Goal: Task Accomplishment & Management: Manage account settings

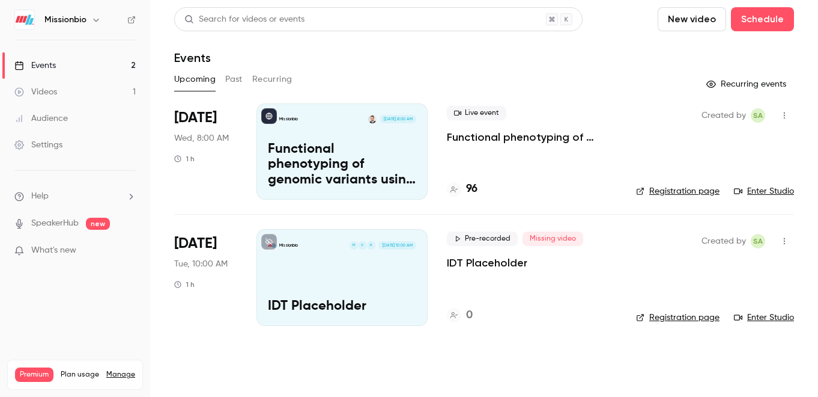
click at [86, 62] on link "Events 2" at bounding box center [75, 65] width 150 height 26
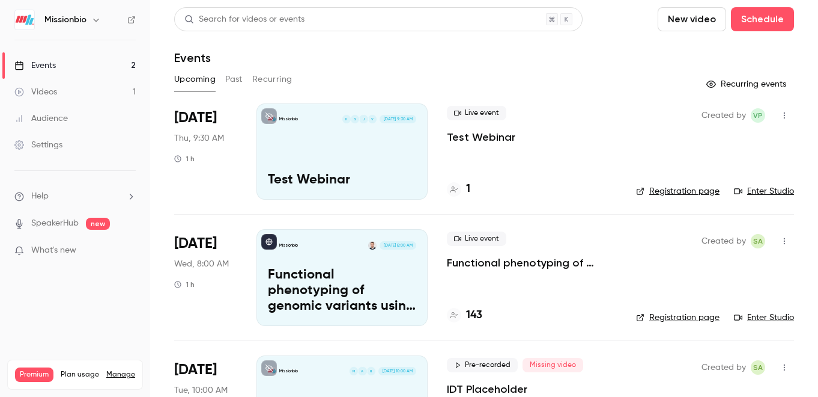
click at [84, 62] on link "Events 2" at bounding box center [75, 65] width 150 height 26
click at [343, 170] on div "Missionbio V J S K Oct 9, 9:30 AM Test Webinar" at bounding box center [342, 151] width 171 height 96
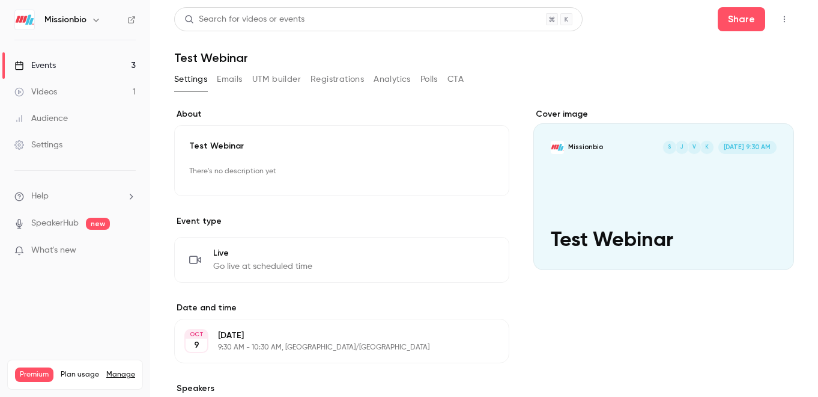
click at [346, 83] on button "Registrations" at bounding box center [337, 79] width 53 height 19
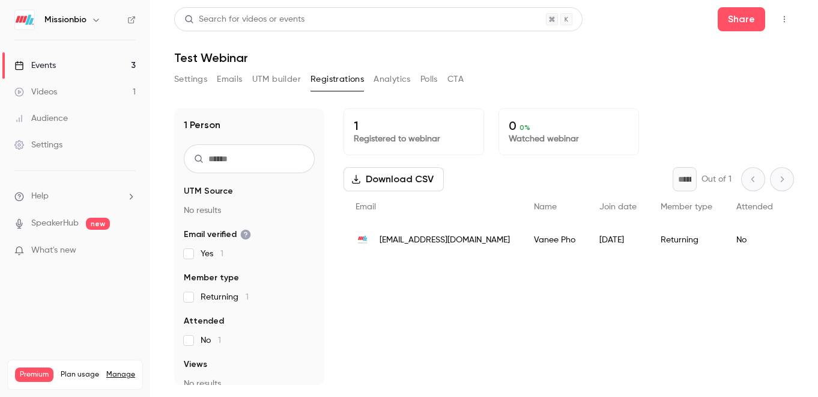
click at [785, 243] on div "-" at bounding box center [808, 240] width 46 height 34
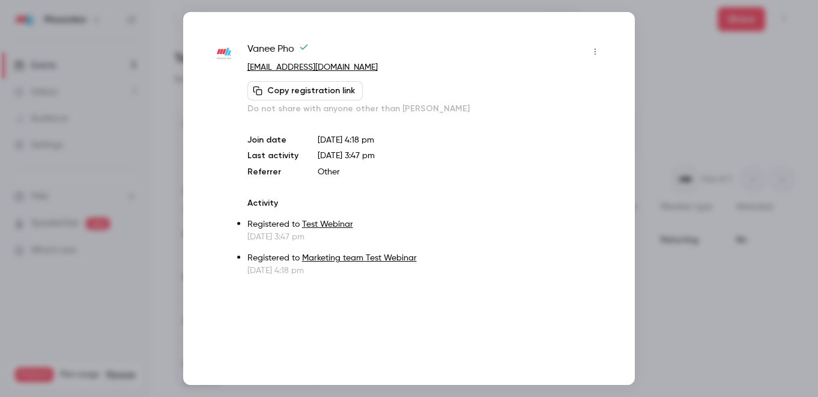
click at [599, 50] on icon "button" at bounding box center [596, 51] width 10 height 8
click at [689, 106] on div at bounding box center [409, 198] width 818 height 397
click at [686, 72] on div at bounding box center [409, 198] width 818 height 397
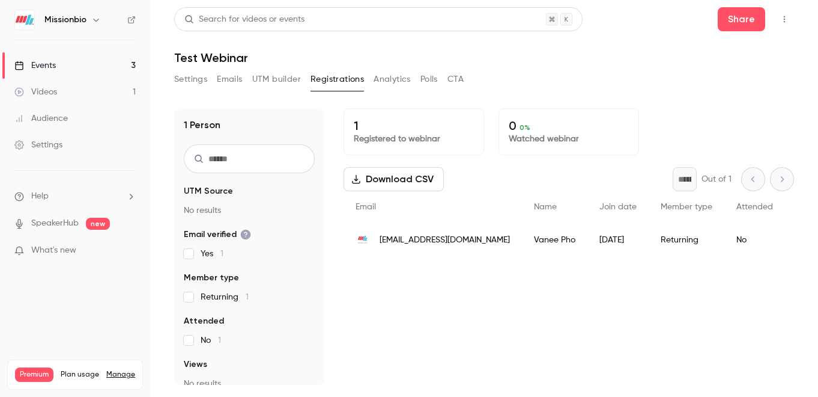
click at [72, 61] on link "Events 3" at bounding box center [75, 65] width 150 height 26
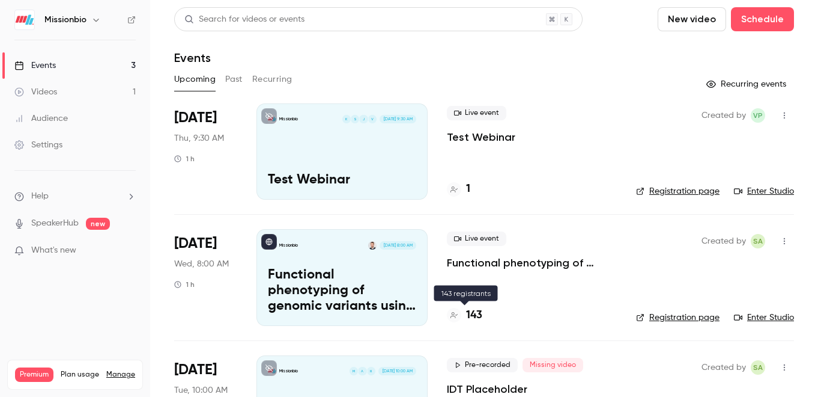
click at [477, 317] on h4 "143" at bounding box center [474, 315] width 16 height 16
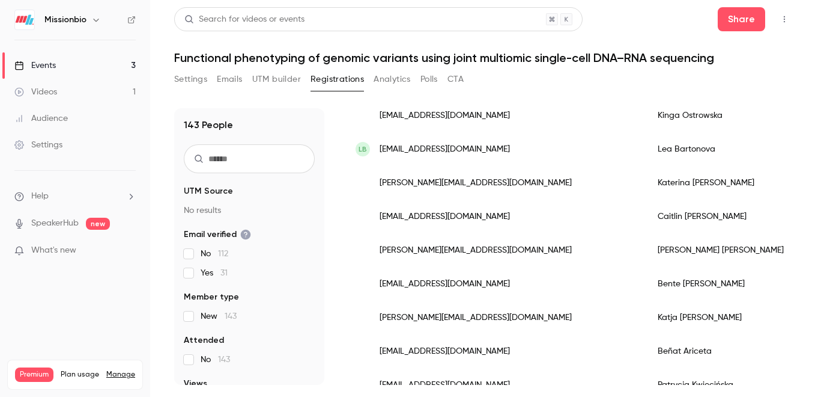
scroll to position [644, 0]
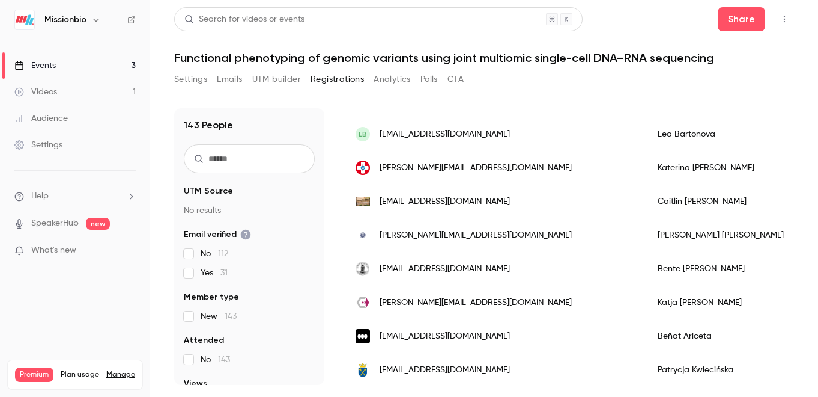
click at [66, 64] on link "Events 3" at bounding box center [75, 65] width 150 height 26
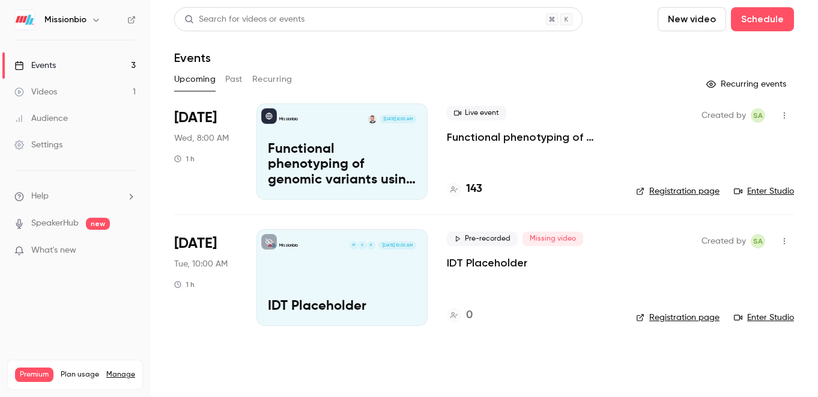
click at [65, 67] on link "Events 3" at bounding box center [75, 65] width 150 height 26
click at [231, 82] on button "Past" at bounding box center [233, 79] width 17 height 19
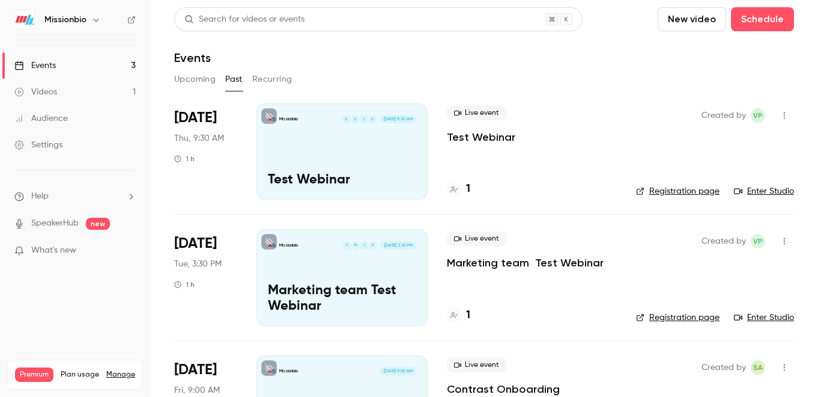
click at [368, 148] on div "Missionbio V J S K Oct 9, 9:30 AM Test Webinar" at bounding box center [342, 151] width 171 height 96
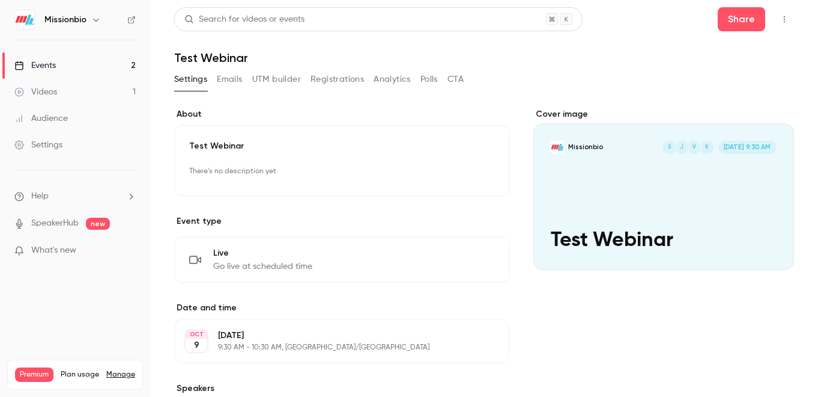
click at [481, 260] on button "Edit" at bounding box center [473, 259] width 44 height 19
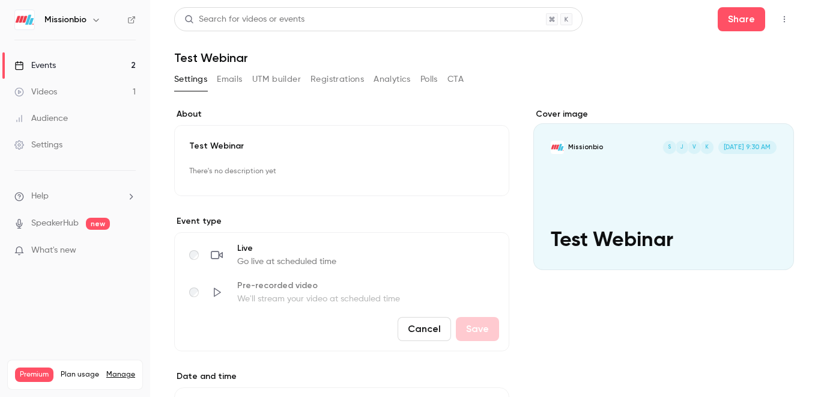
click at [377, 180] on p "There's no description yet" at bounding box center [341, 171] width 305 height 19
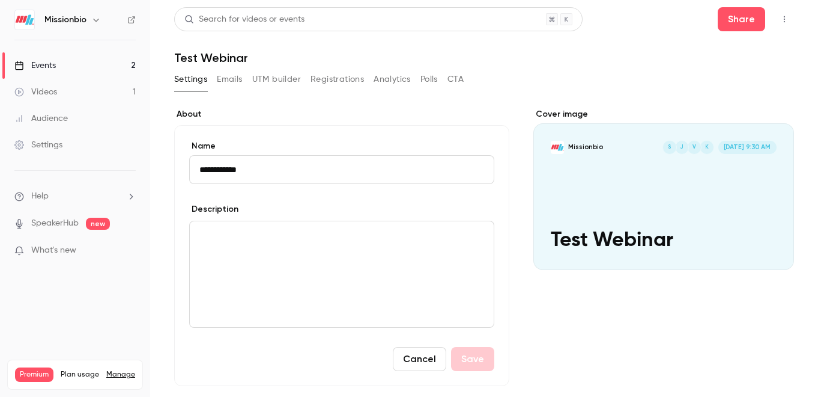
click at [420, 352] on button "Cancel" at bounding box center [419, 359] width 53 height 24
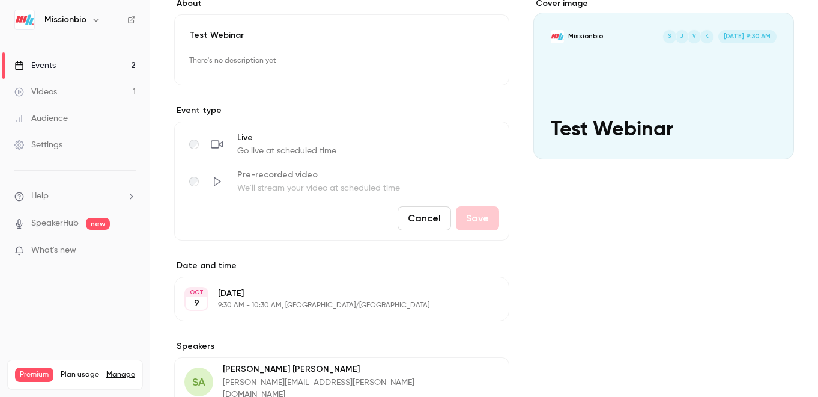
scroll to position [156, 0]
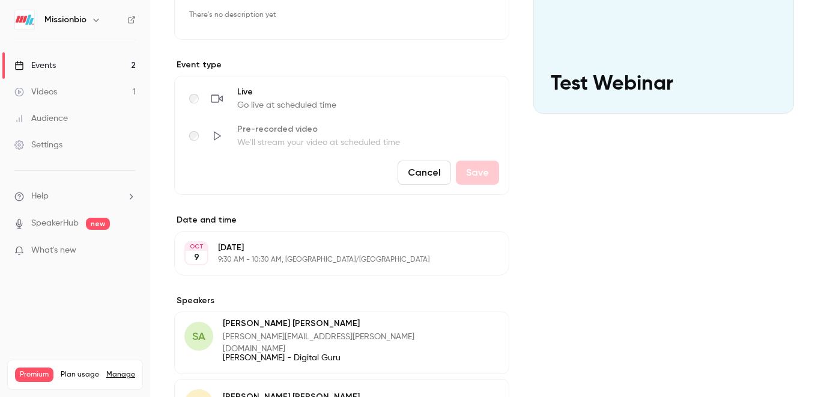
click at [474, 251] on button "Edit" at bounding box center [477, 252] width 44 height 19
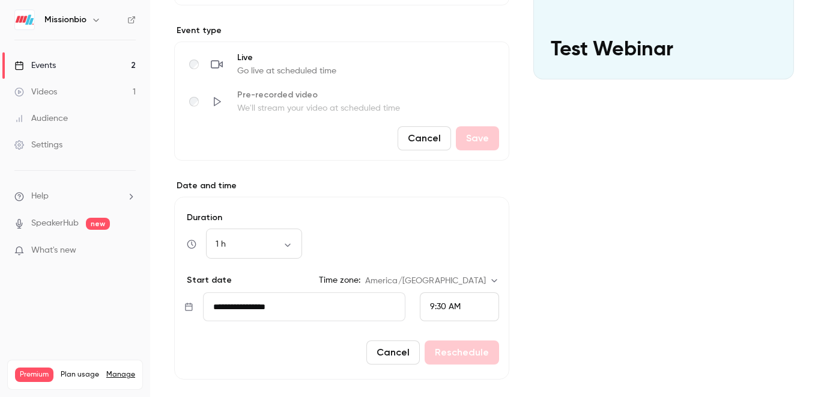
scroll to position [226, 0]
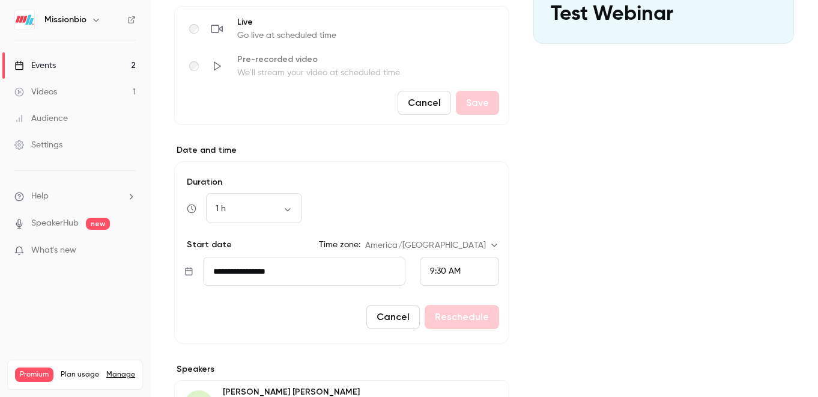
click at [456, 268] on span "9:30 AM" at bounding box center [445, 271] width 31 height 8
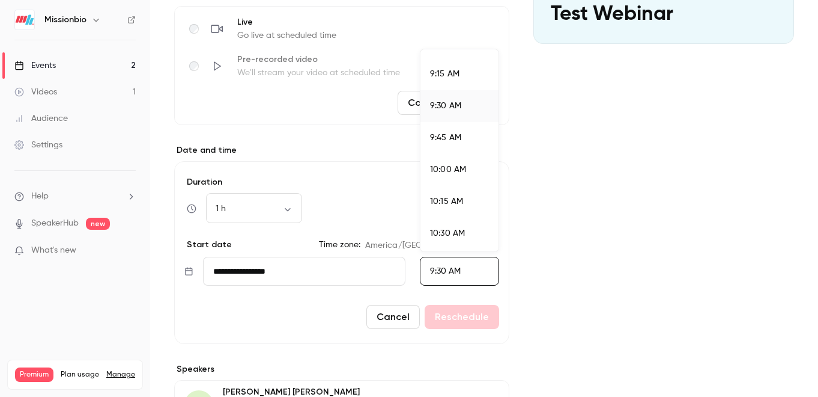
scroll to position [1190, 0]
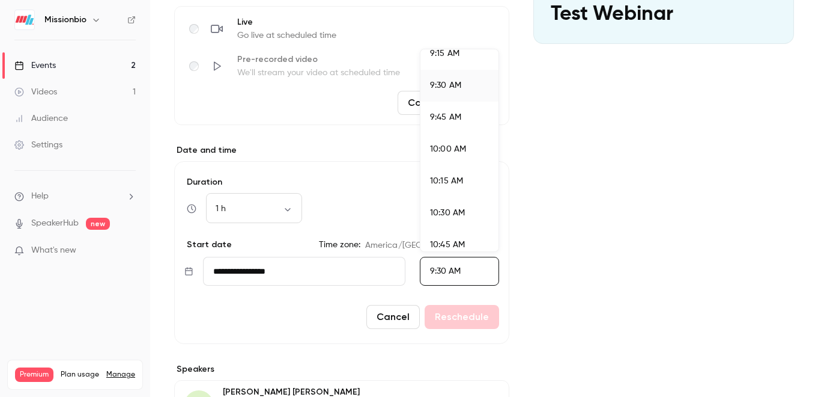
click at [452, 206] on li "10:30 AM" at bounding box center [460, 213] width 78 height 32
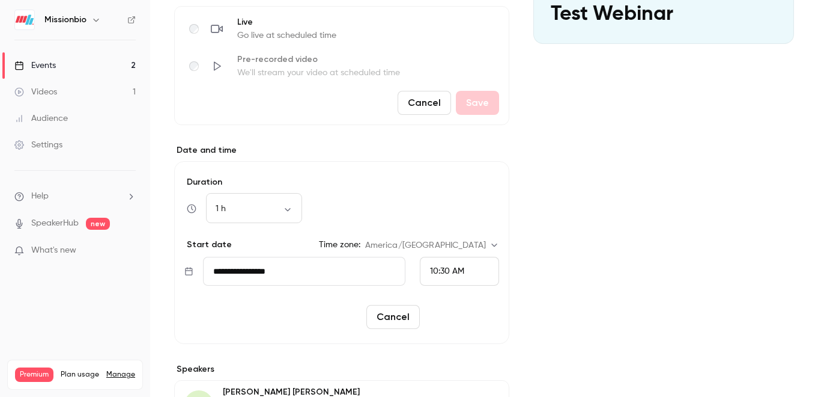
click at [455, 316] on button "Reschedule" at bounding box center [462, 317] width 75 height 24
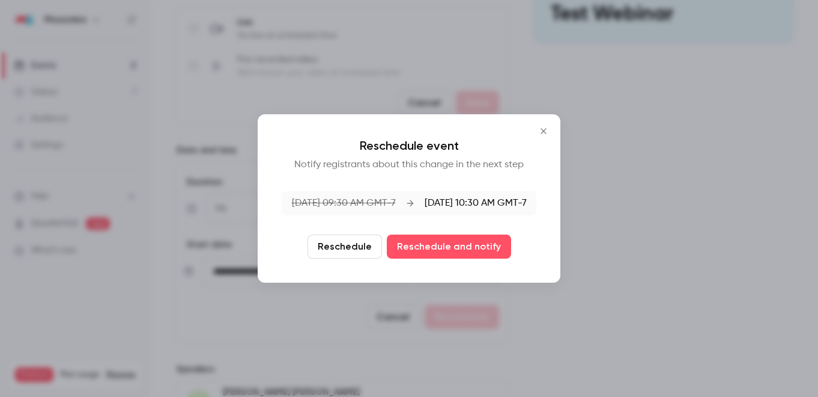
click at [358, 242] on button "Reschedule" at bounding box center [345, 246] width 75 height 24
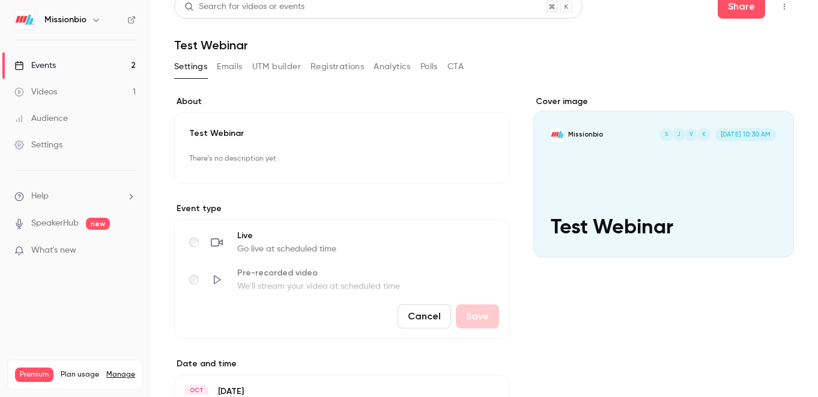
scroll to position [10, 0]
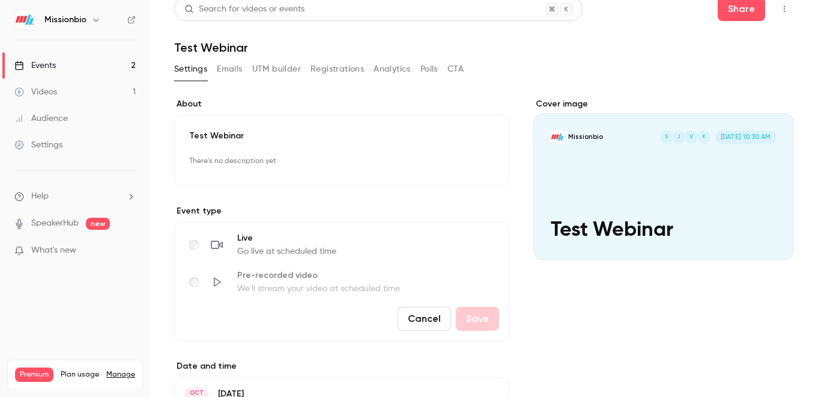
click at [59, 62] on link "Events 2" at bounding box center [75, 65] width 150 height 26
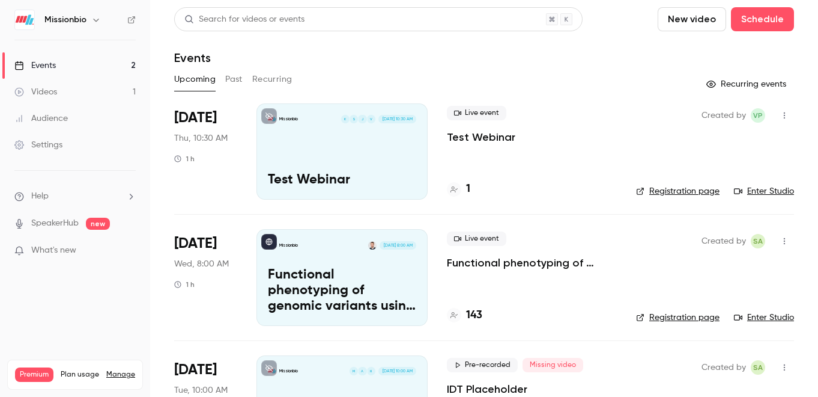
click at [385, 175] on p "Test Webinar" at bounding box center [342, 180] width 148 height 16
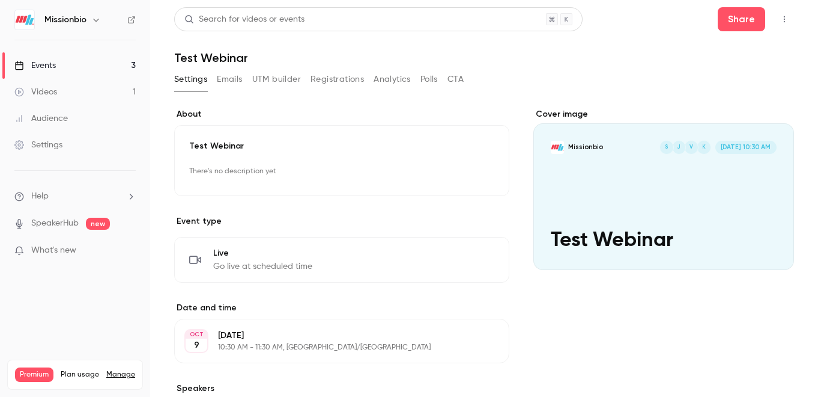
click at [782, 21] on icon "button" at bounding box center [785, 19] width 10 height 8
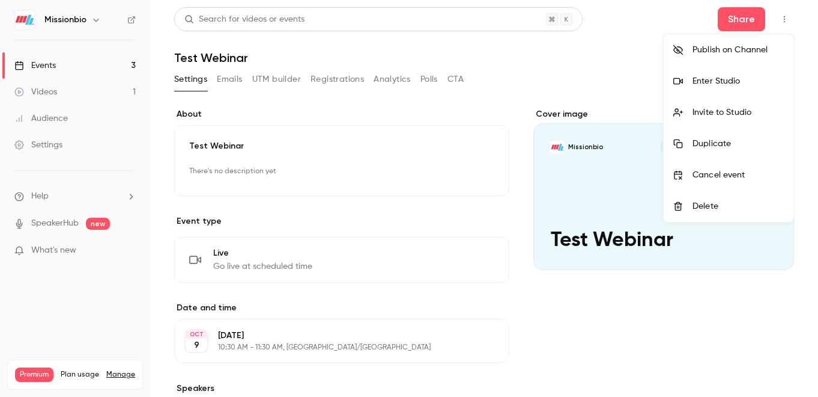
click at [730, 83] on div "Enter Studio" at bounding box center [738, 81] width 91 height 12
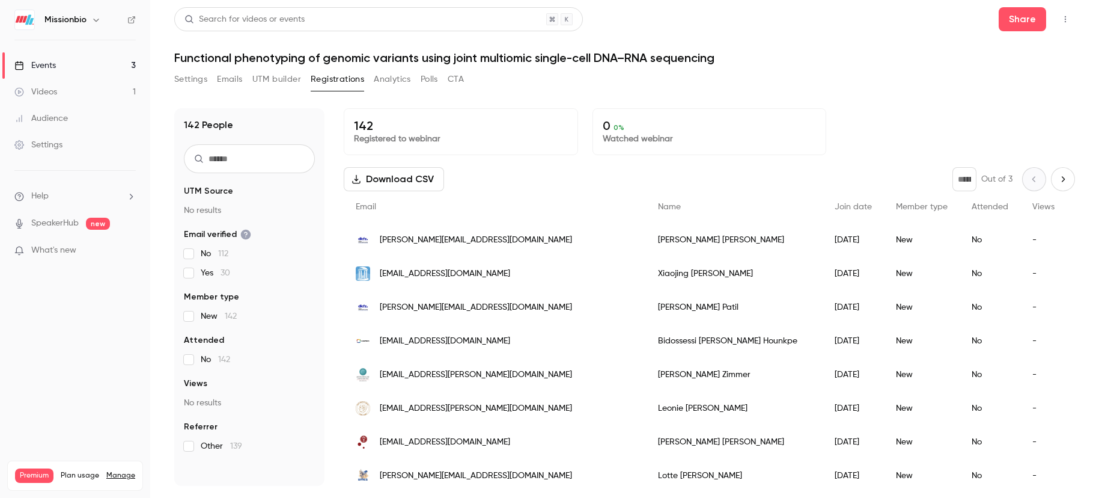
click at [50, 70] on div "Events" at bounding box center [34, 65] width 41 height 12
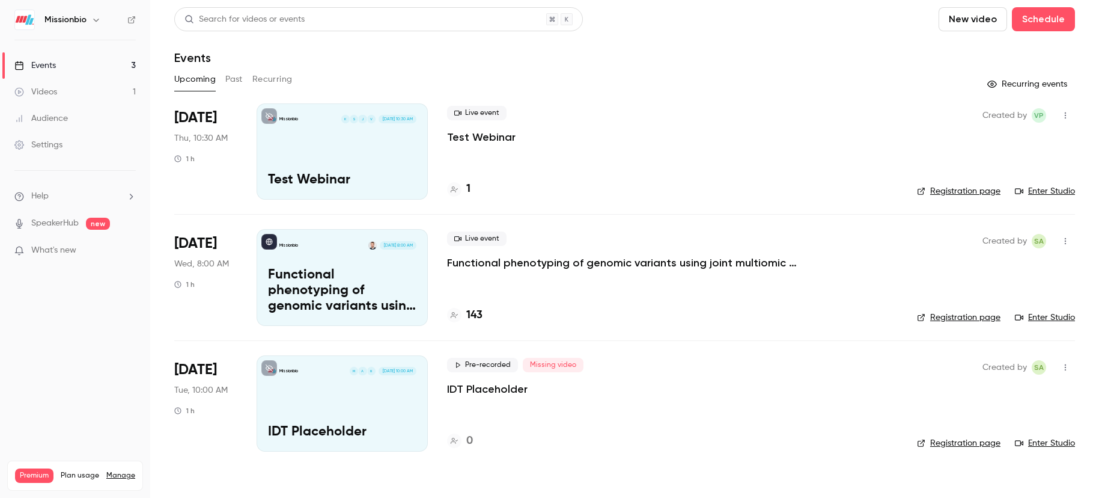
click at [555, 287] on div "Live event Functional phenotyping of genomic variants using joint multiomic sin…" at bounding box center [672, 277] width 451 height 96
click at [412, 297] on p "Functional phenotyping of genomic variants using joint multiomic single-cell DN…" at bounding box center [342, 290] width 148 height 46
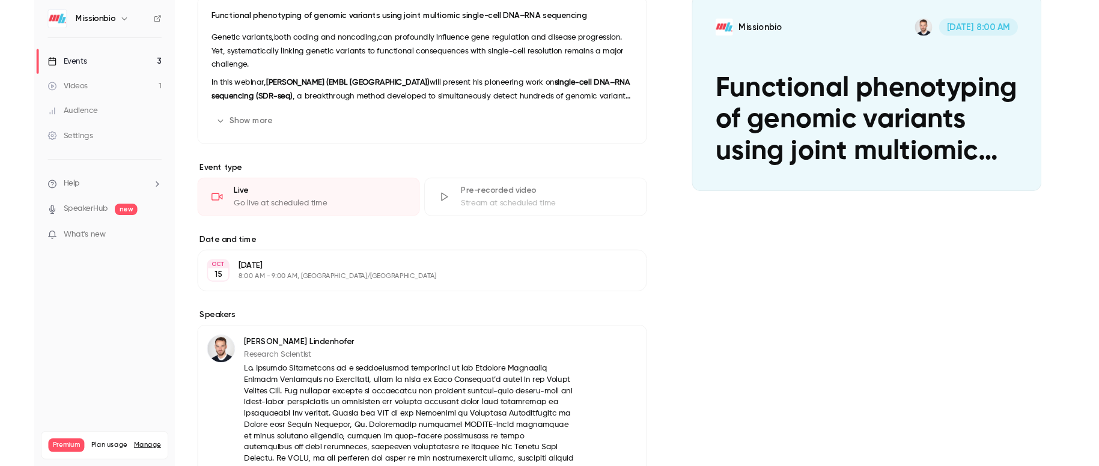
scroll to position [129, 0]
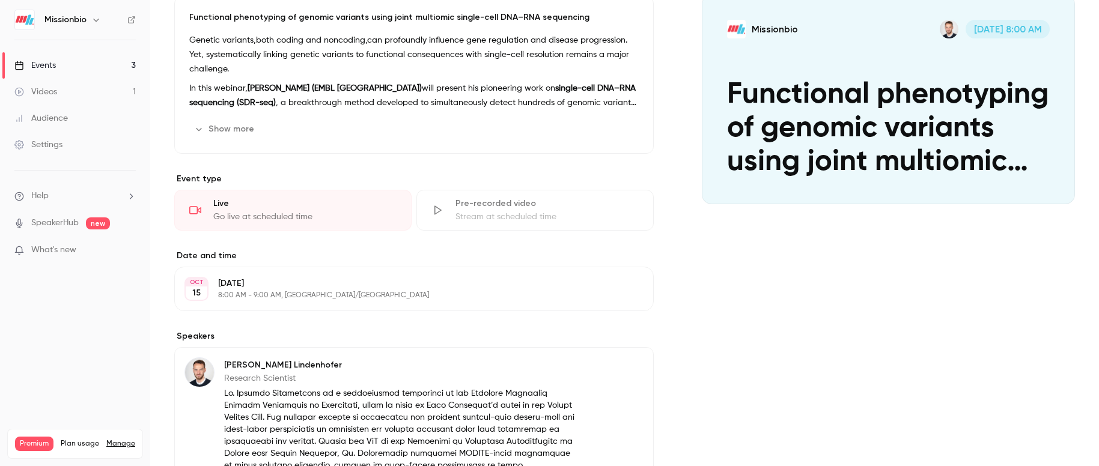
click at [46, 68] on div "Events" at bounding box center [34, 65] width 41 height 12
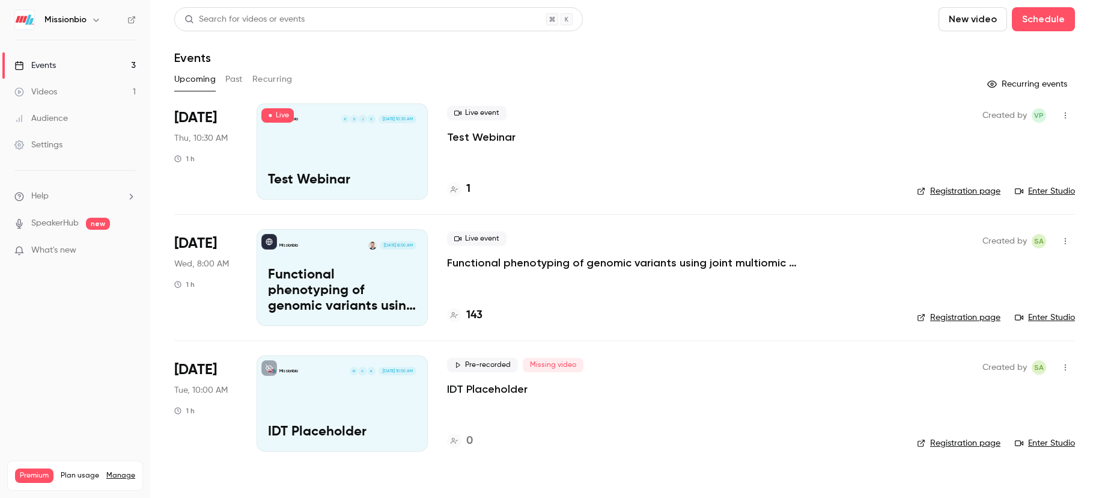
click at [1064, 113] on icon "button" at bounding box center [1066, 115] width 10 height 8
click at [994, 265] on div "Delete" at bounding box center [1018, 271] width 91 height 12
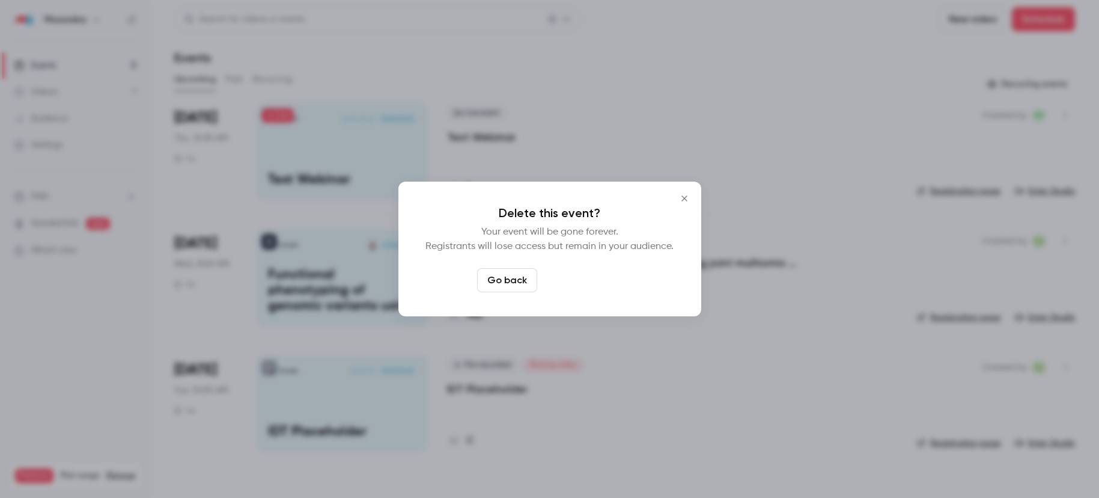
click at [588, 284] on button "Delete event" at bounding box center [582, 280] width 81 height 24
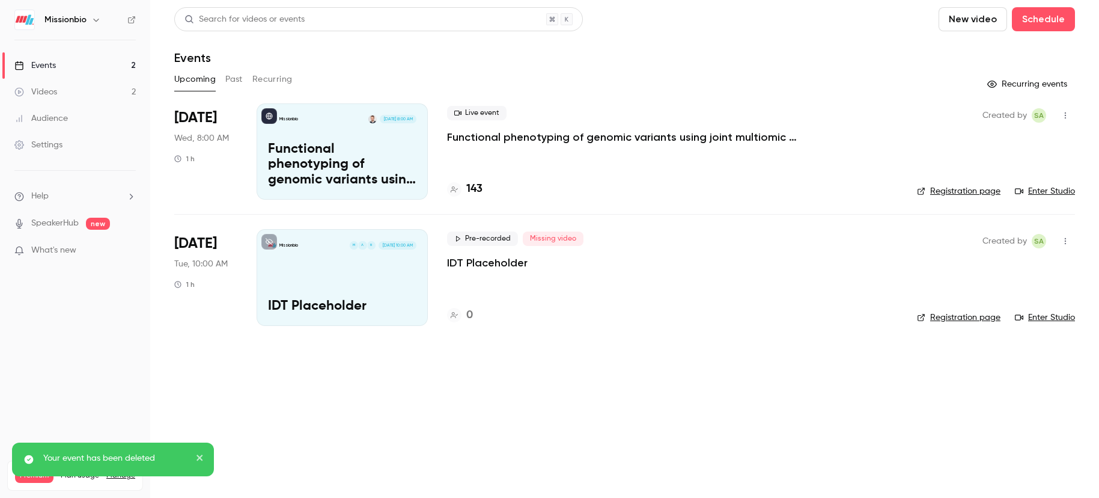
click at [50, 67] on div "Events" at bounding box center [34, 65] width 41 height 12
